Goal: Find specific page/section: Locate a particular part of the current website

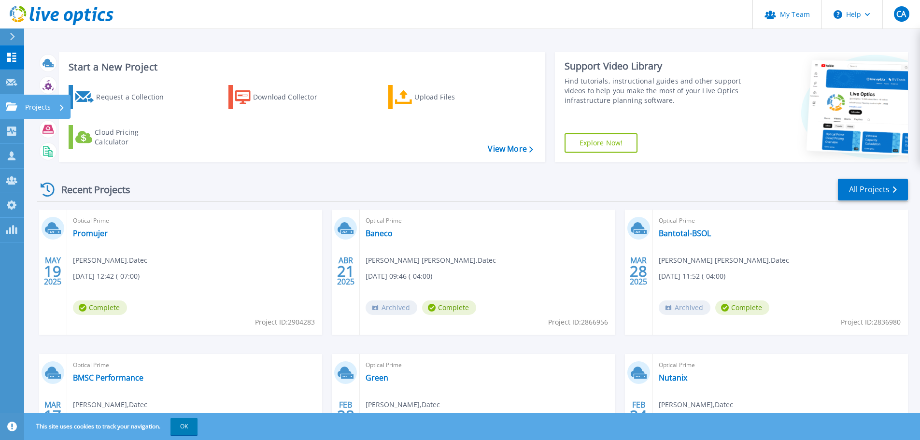
click at [42, 110] on p "Projects" at bounding box center [38, 107] width 26 height 25
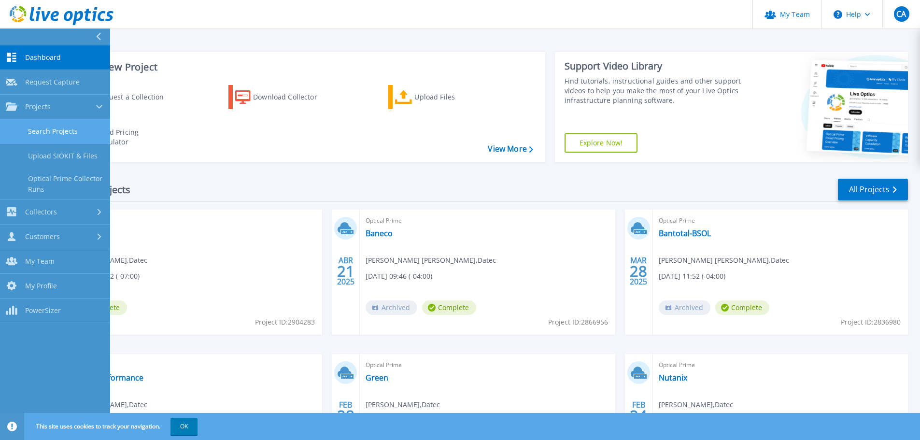
click at [63, 130] on link "Search Projects" at bounding box center [55, 131] width 110 height 25
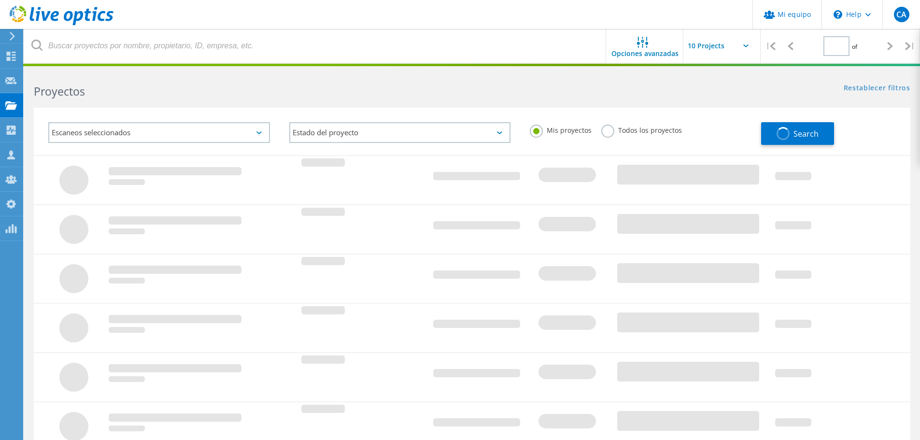
type input "1"
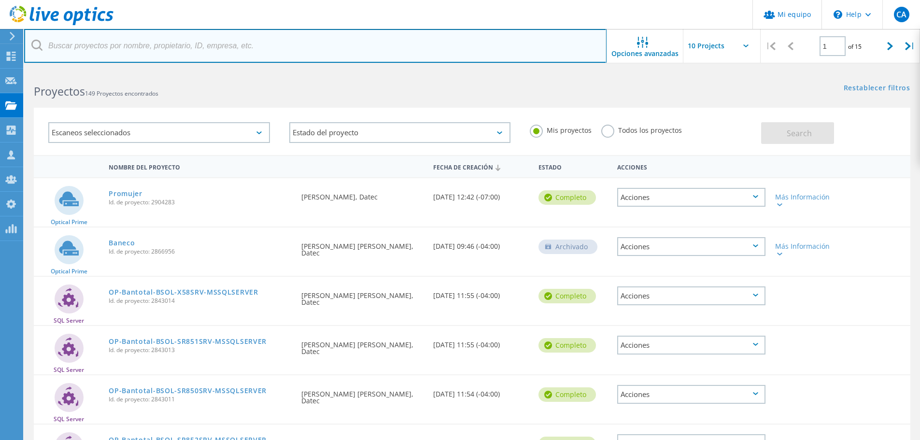
click at [153, 47] on input "text" at bounding box center [315, 46] width 583 height 34
type input "frigor"
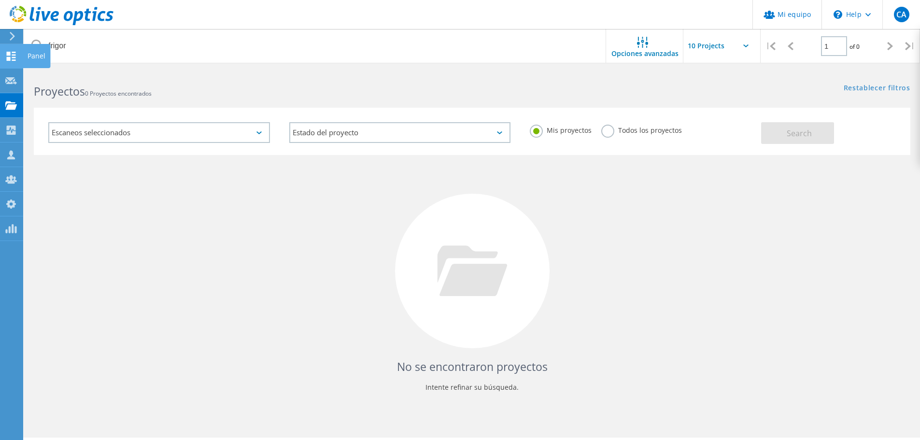
click at [11, 58] on icon at bounding box center [11, 56] width 12 height 9
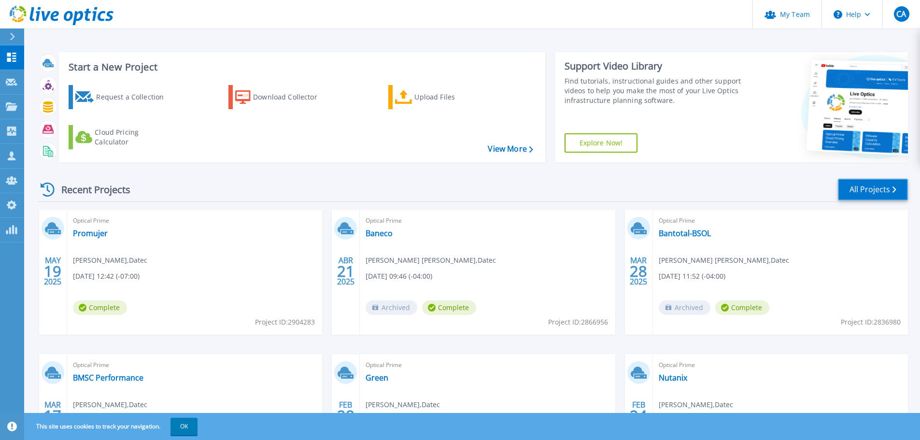
click at [883, 189] on link "All Projects" at bounding box center [873, 190] width 70 height 22
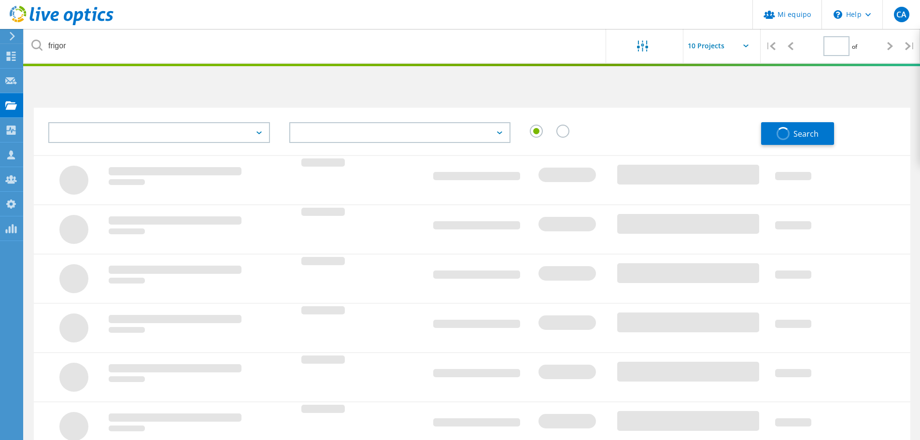
type input "1"
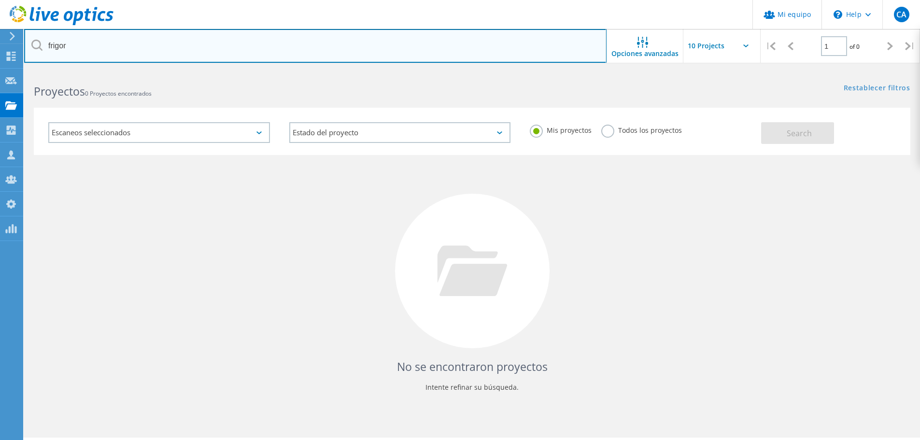
click at [196, 41] on input "frigor" at bounding box center [315, 46] width 583 height 34
type input "f"
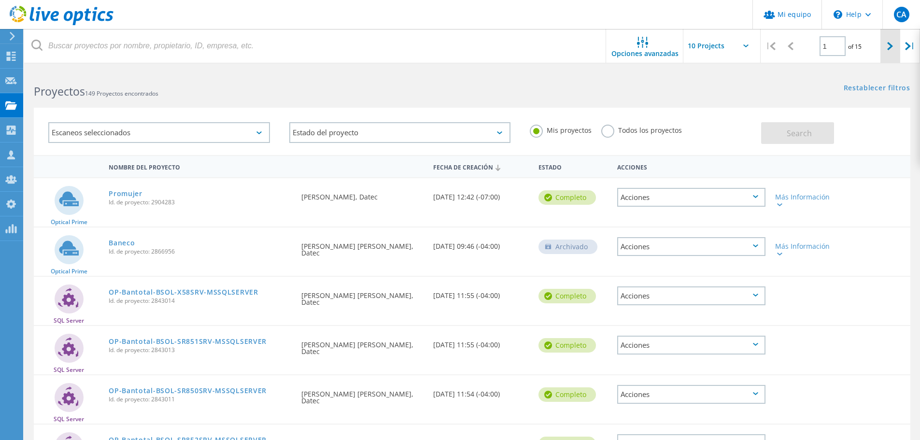
click at [889, 43] on icon at bounding box center [891, 46] width 6 height 8
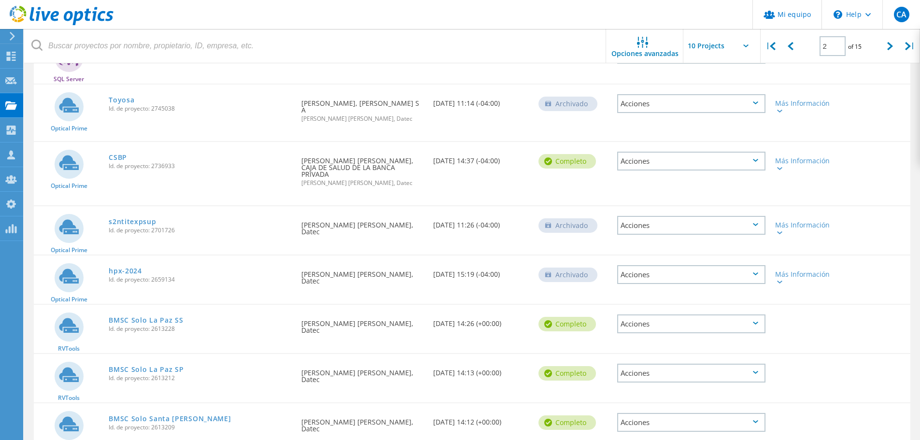
scroll to position [278, 0]
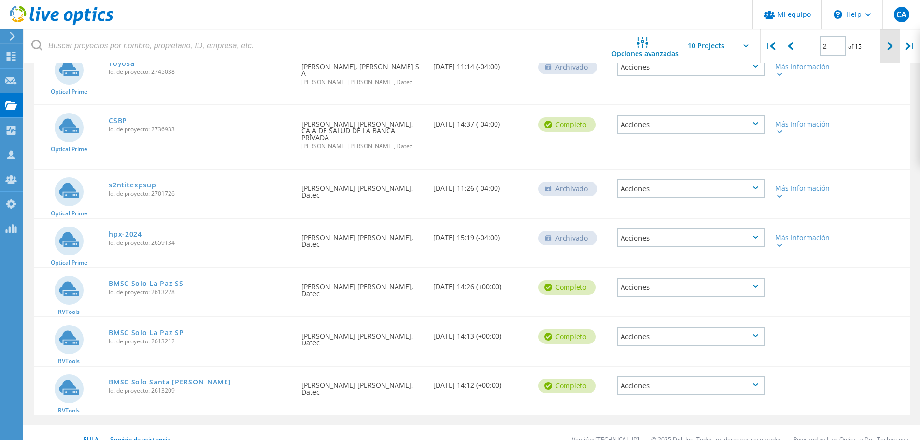
click at [888, 45] on icon at bounding box center [891, 46] width 6 height 8
type input "3"
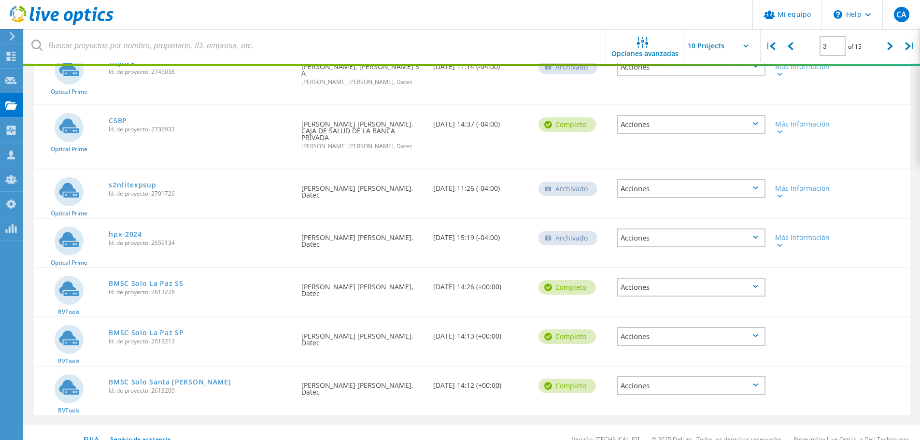
scroll to position [272, 0]
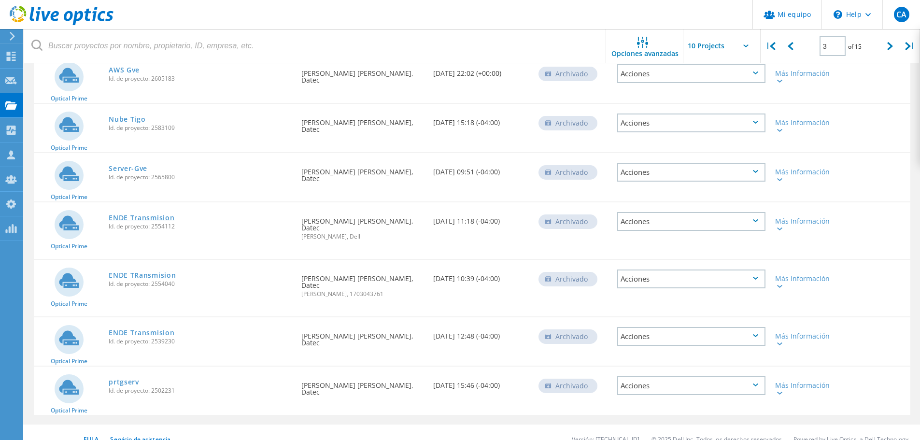
click at [167, 219] on link "ENDE Transmision" at bounding box center [142, 218] width 66 height 7
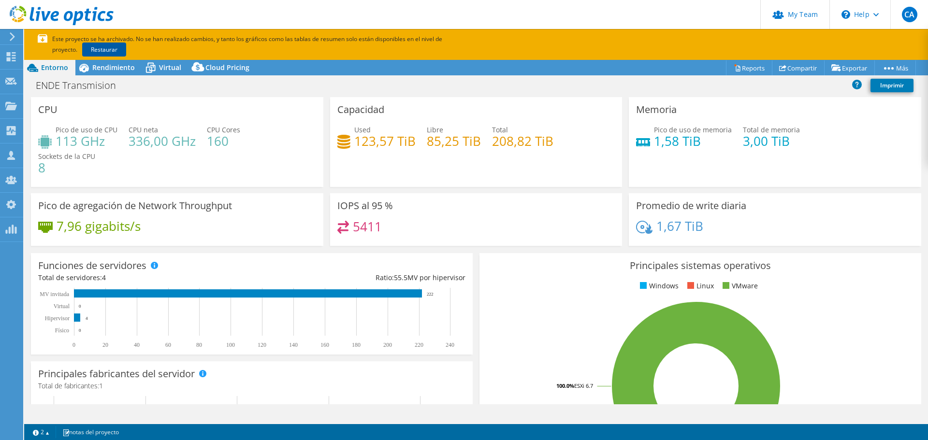
click at [82, 53] on link "Restaurar" at bounding box center [104, 50] width 44 height 14
select select "USD"
